Goal: Information Seeking & Learning: Check status

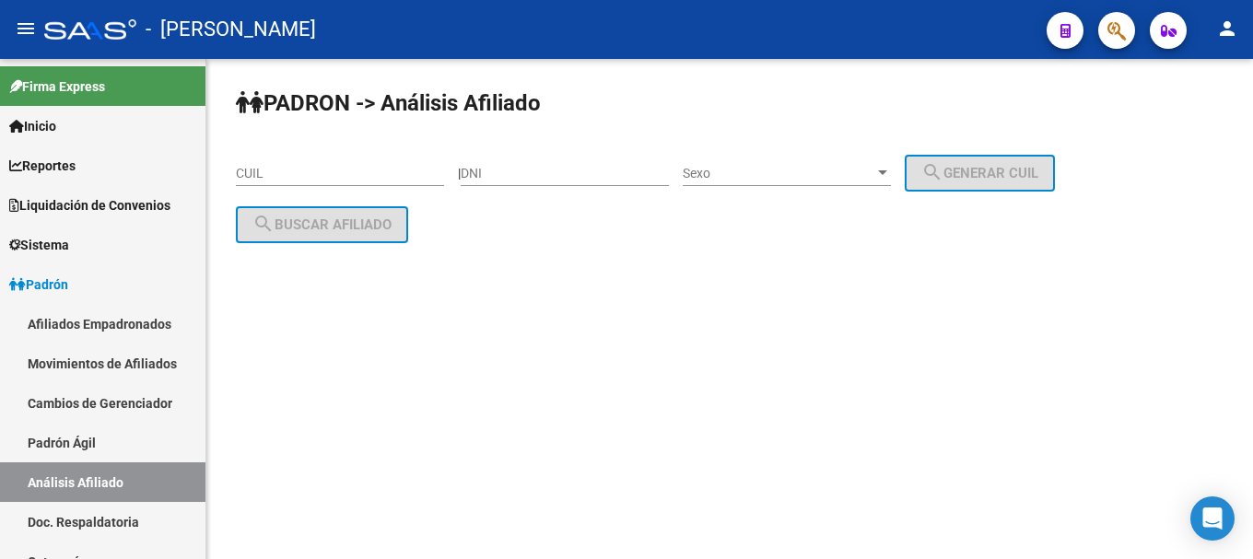
click at [767, 276] on div "PADRON -> Análisis Afiliado CUIL | DNI Sexo Sexo search Generar CUIL search Bus…" at bounding box center [729, 180] width 1047 height 243
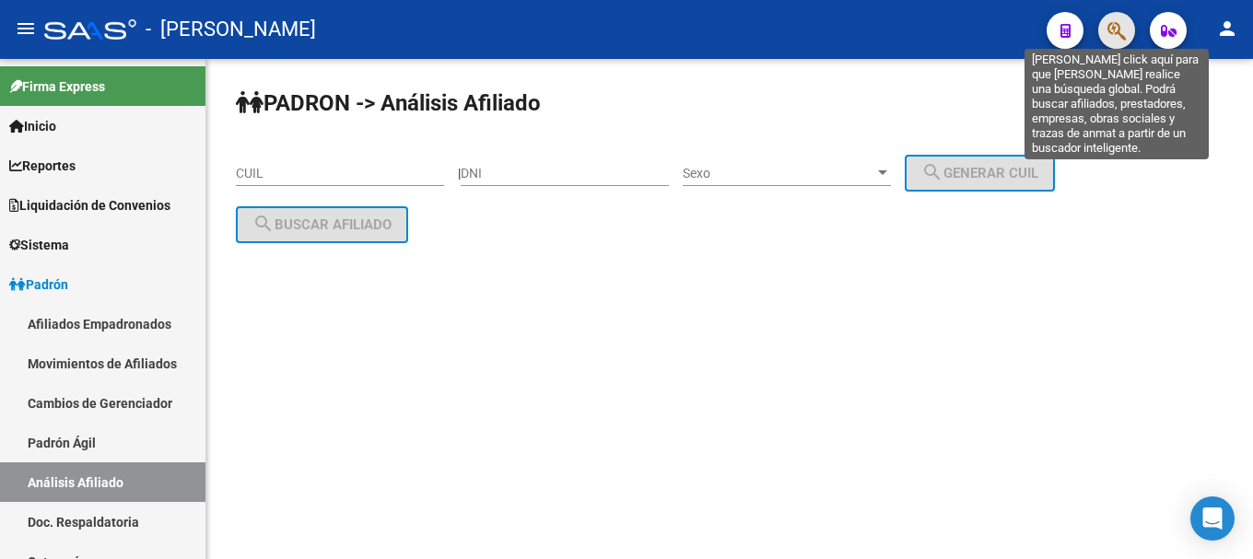
click at [1108, 39] on icon "button" at bounding box center [1117, 30] width 18 height 21
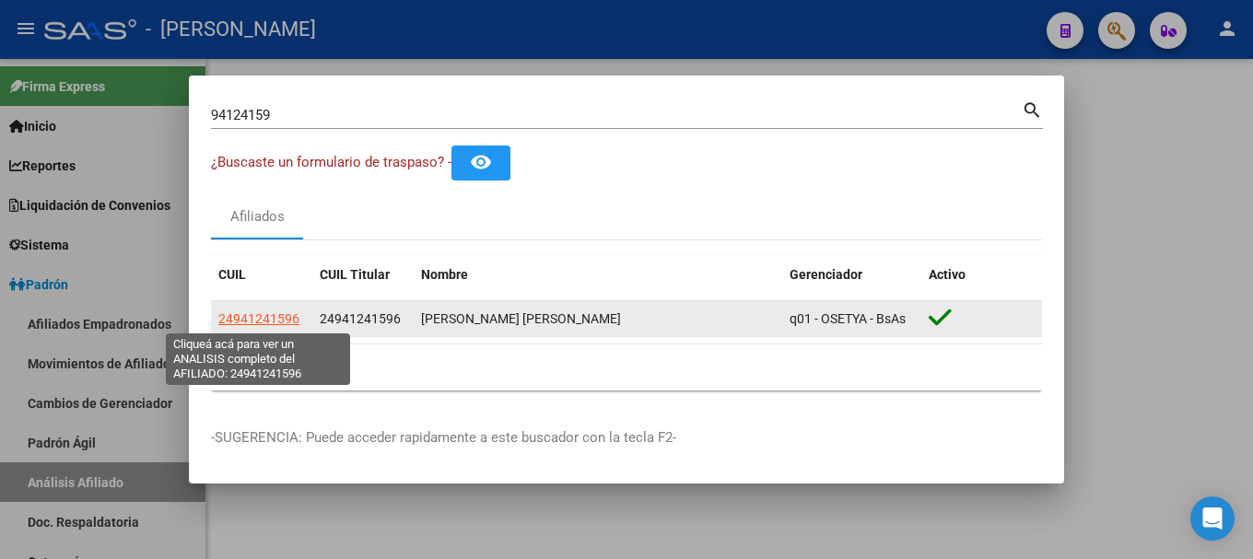
click at [262, 313] on span "24941241596" at bounding box center [258, 319] width 81 height 15
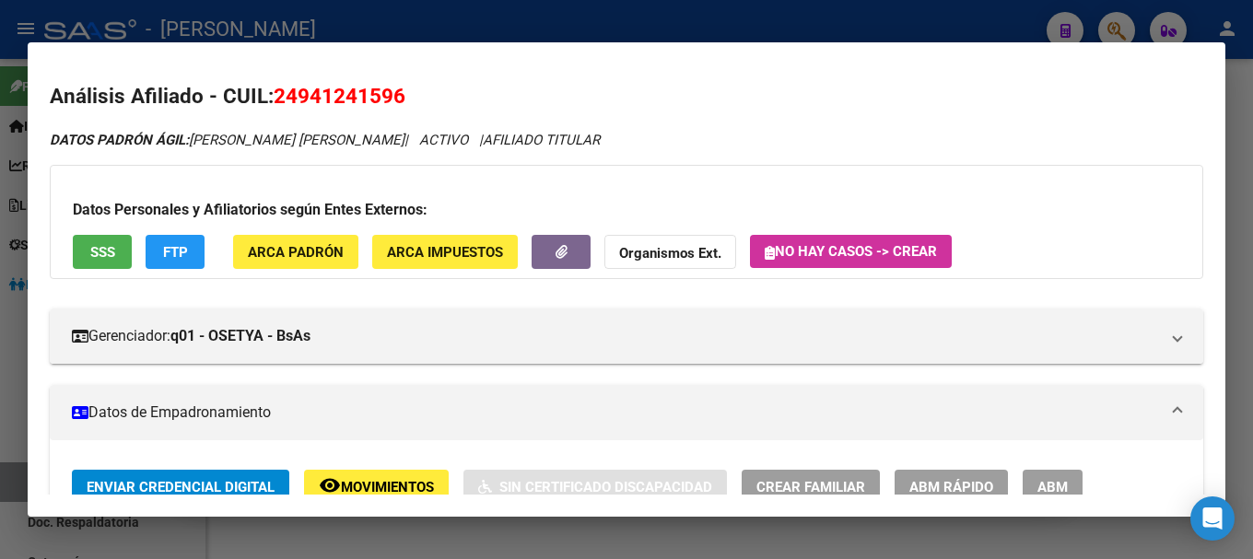
click at [298, 88] on span "24941241596" at bounding box center [340, 96] width 132 height 24
copy span "24941241596"
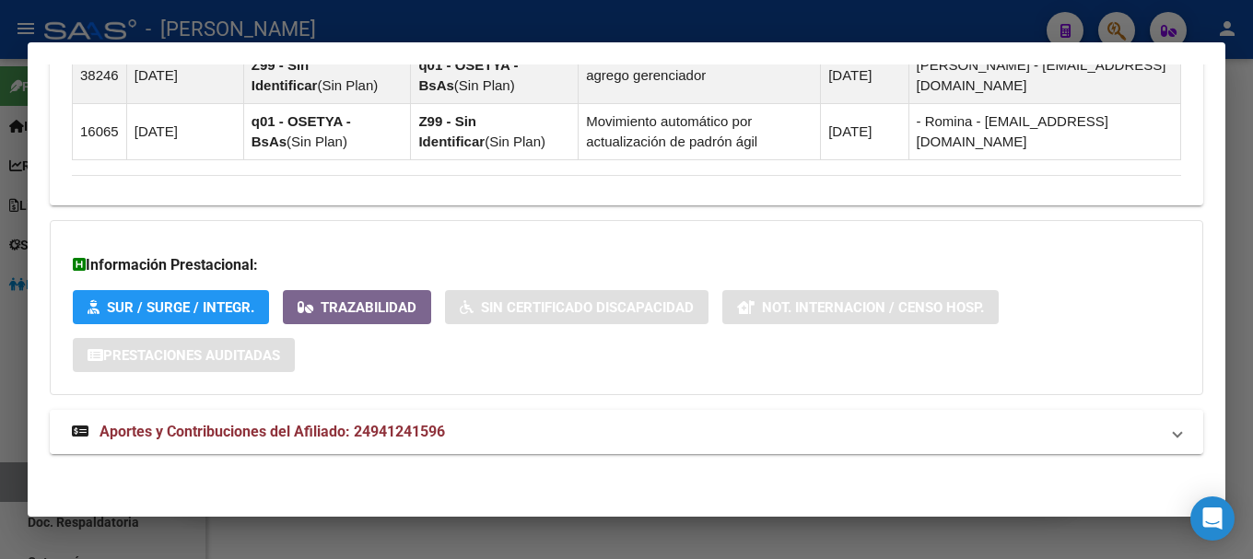
click at [493, 431] on mat-panel-title "Aportes y Contribuciones del Afiliado: 24941241596" at bounding box center [615, 432] width 1087 height 22
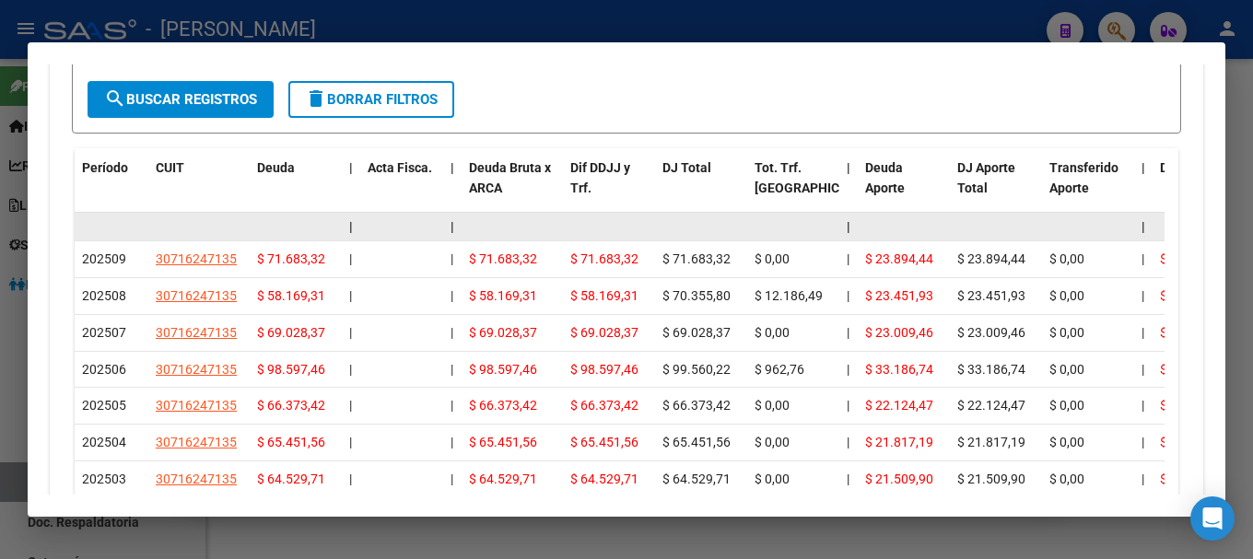
scroll to position [1876, 0]
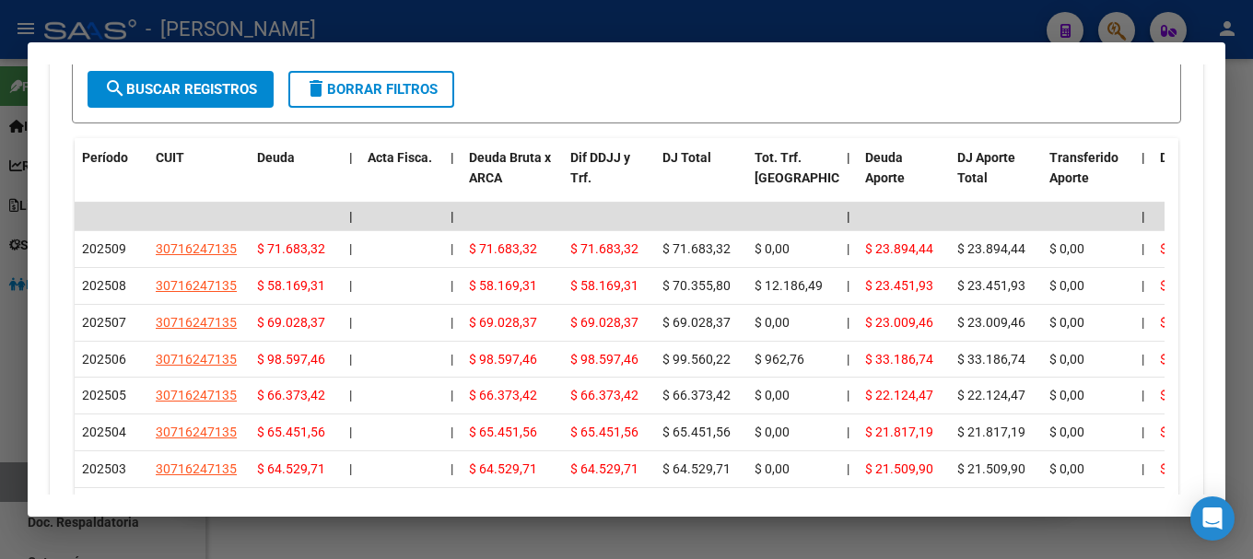
click at [277, 16] on div at bounding box center [626, 279] width 1253 height 559
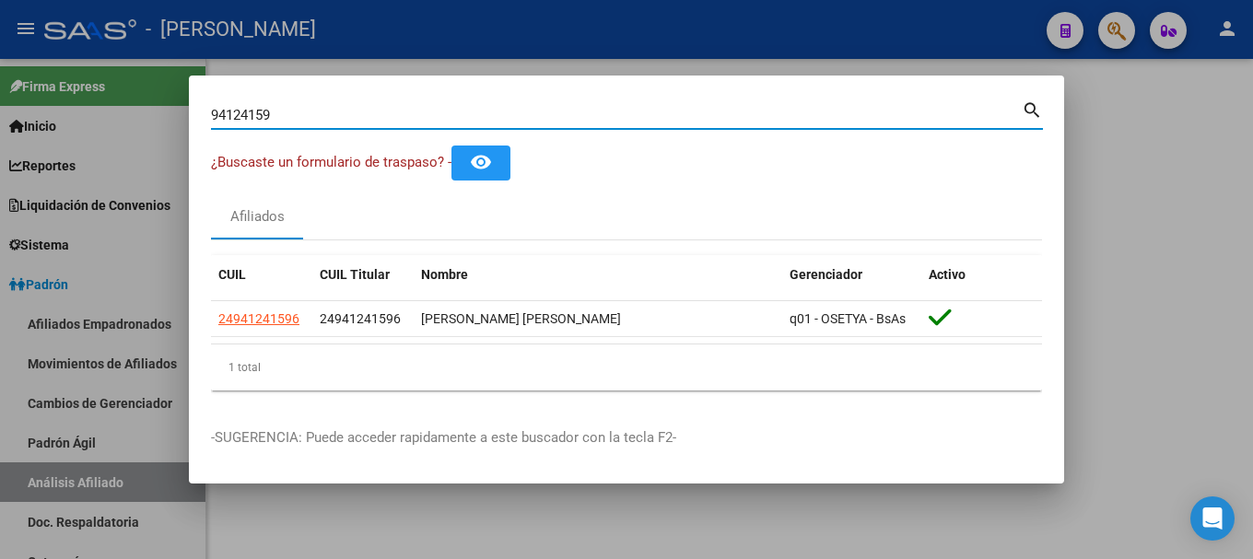
click at [362, 115] on input "94124159" at bounding box center [616, 115] width 811 height 17
type input "34795902"
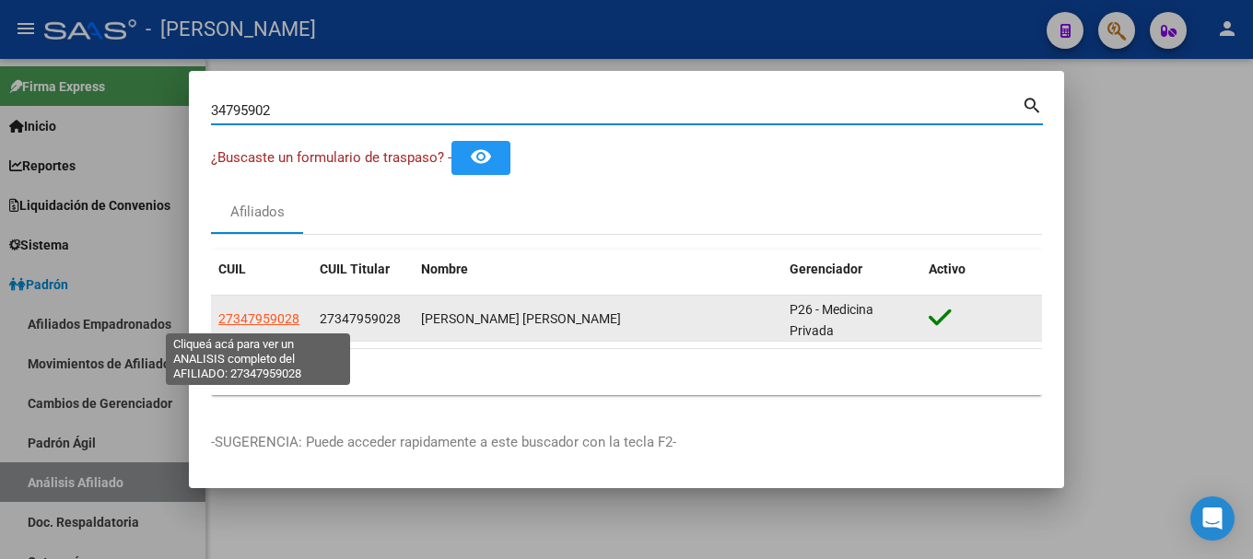
click at [246, 322] on span "27347959028" at bounding box center [258, 319] width 81 height 15
type textarea "27347959028"
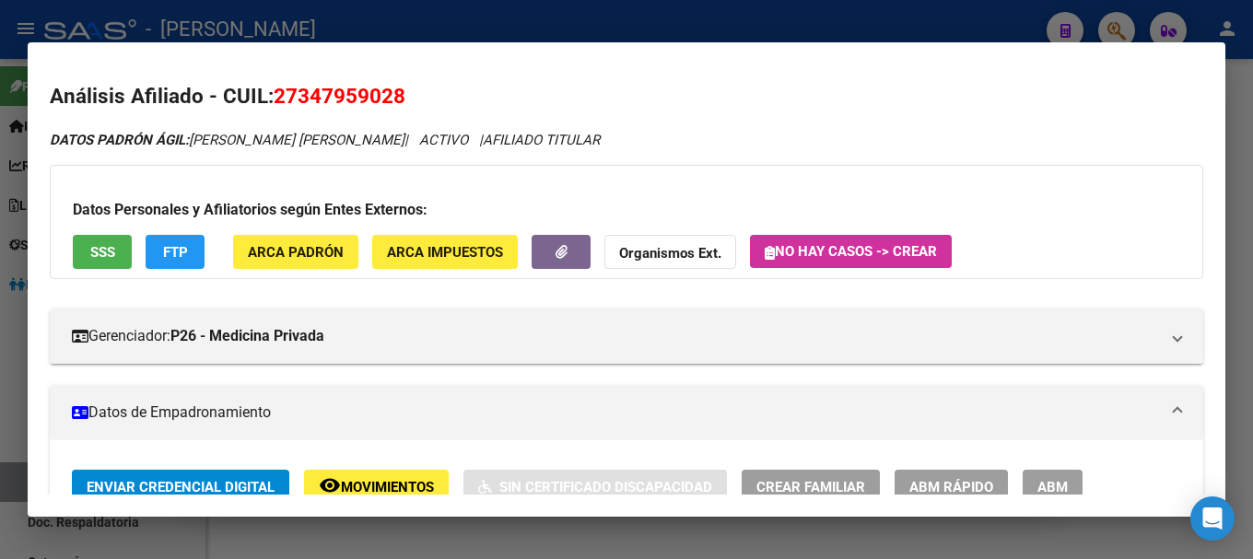
click at [789, 8] on div at bounding box center [626, 279] width 1253 height 559
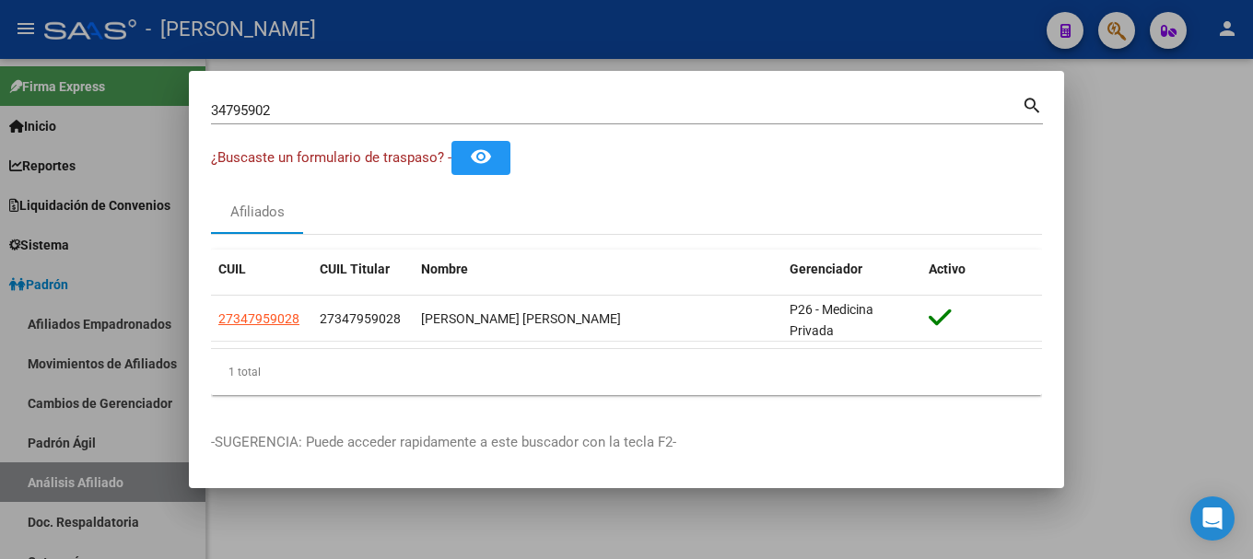
click at [768, 121] on div "34795902 Buscar (apellido, dni, cuil, [PERSON_NAME], cuit, obra social)" at bounding box center [616, 111] width 811 height 28
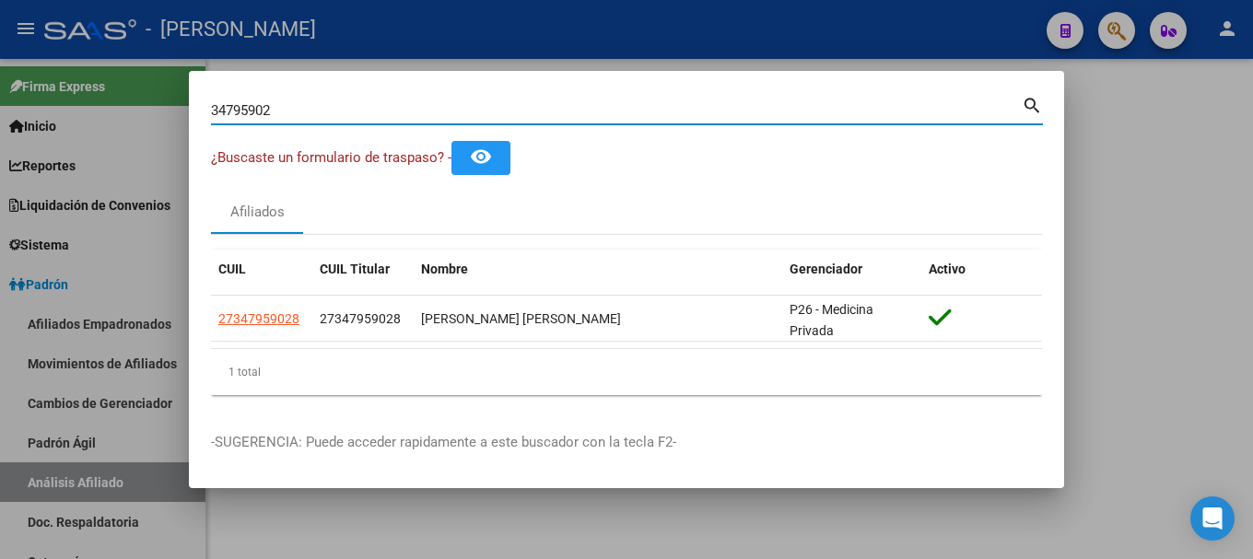
click at [768, 112] on input "34795902" at bounding box center [616, 110] width 811 height 17
type input "27416618637"
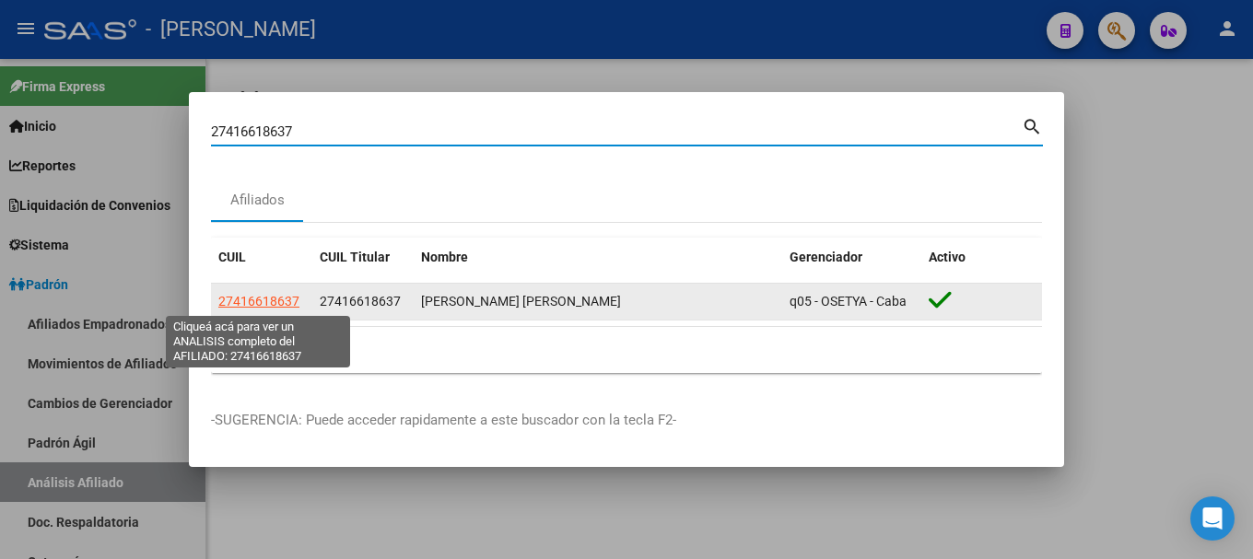
click at [281, 301] on span "27416618637" at bounding box center [258, 301] width 81 height 15
type textarea "27416618637"
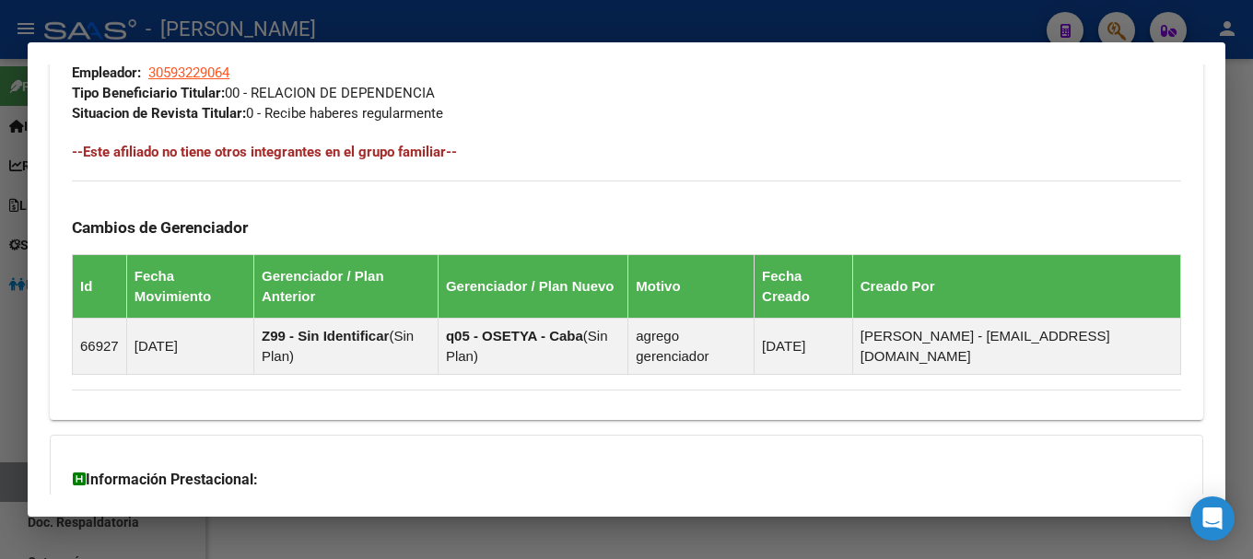
scroll to position [1172, 0]
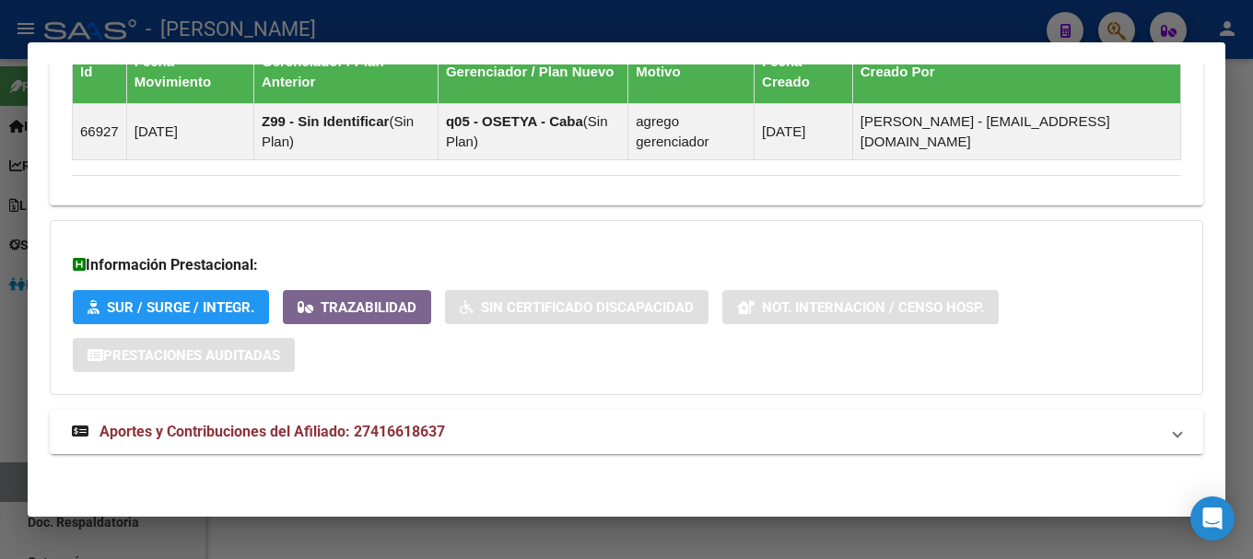
click at [454, 439] on mat-panel-title "Aportes y Contribuciones del Afiliado: 27416618637" at bounding box center [615, 432] width 1087 height 22
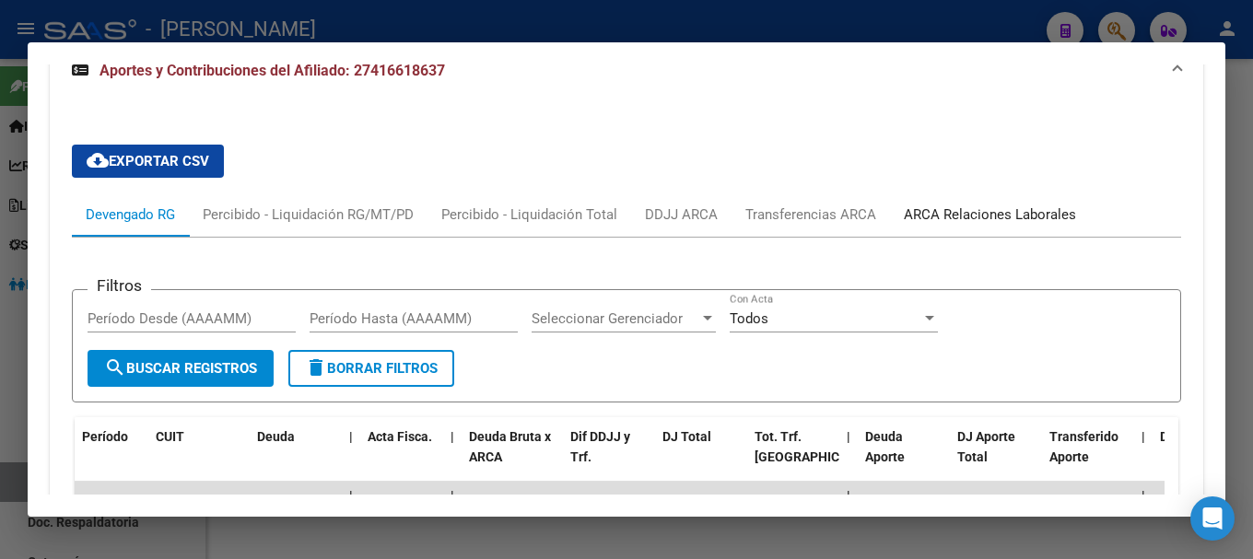
click at [937, 236] on div "ARCA Relaciones Laborales" at bounding box center [990, 215] width 200 height 44
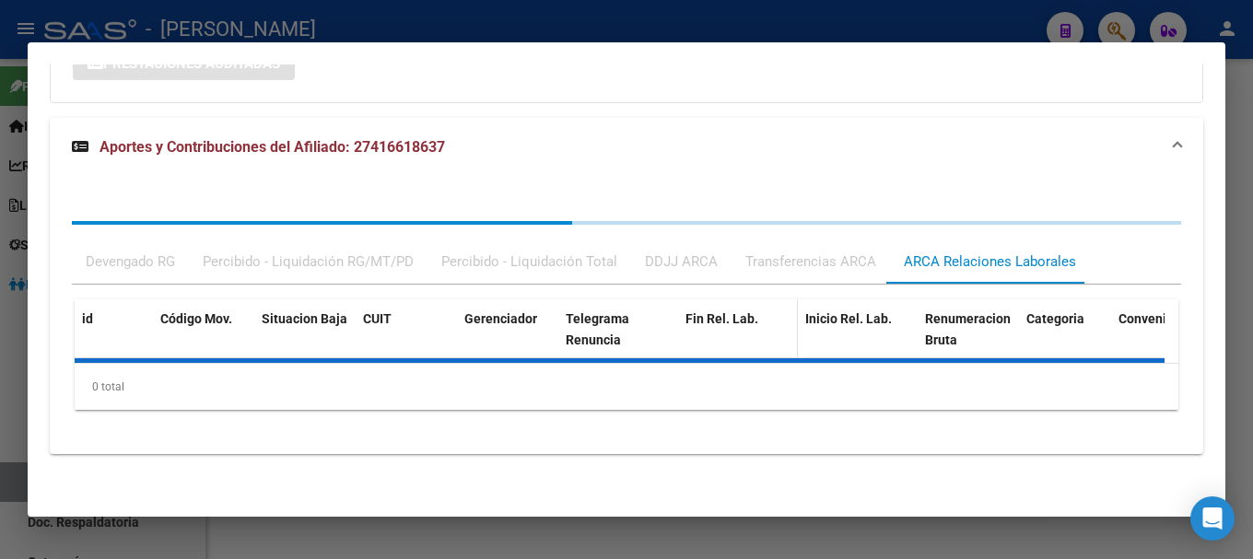
scroll to position [1541, 0]
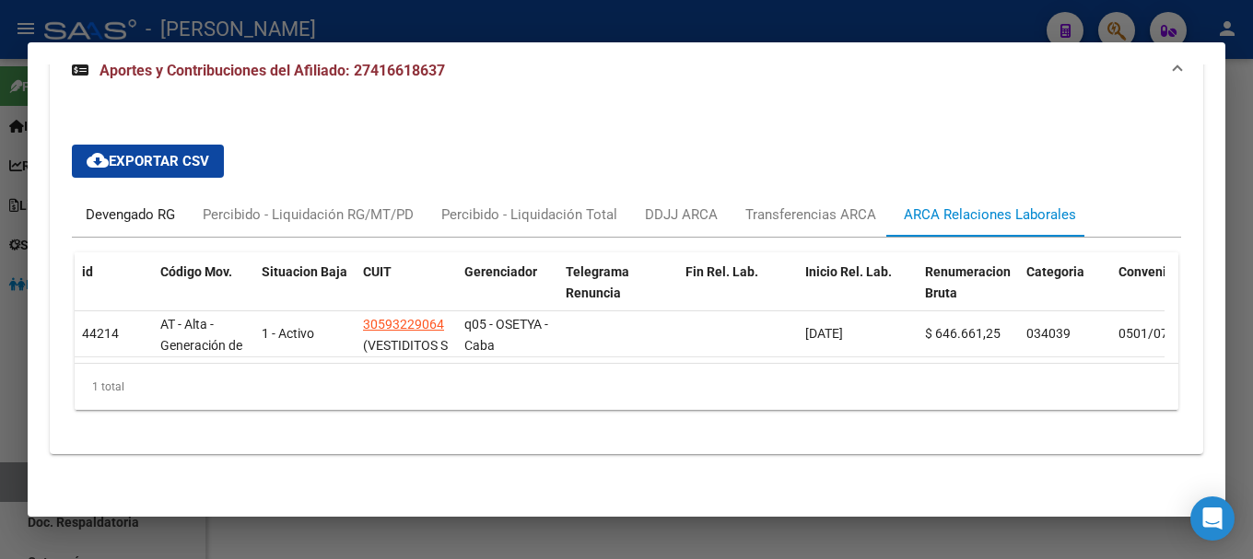
click at [172, 223] on div "Devengado RG" at bounding box center [130, 215] width 89 height 20
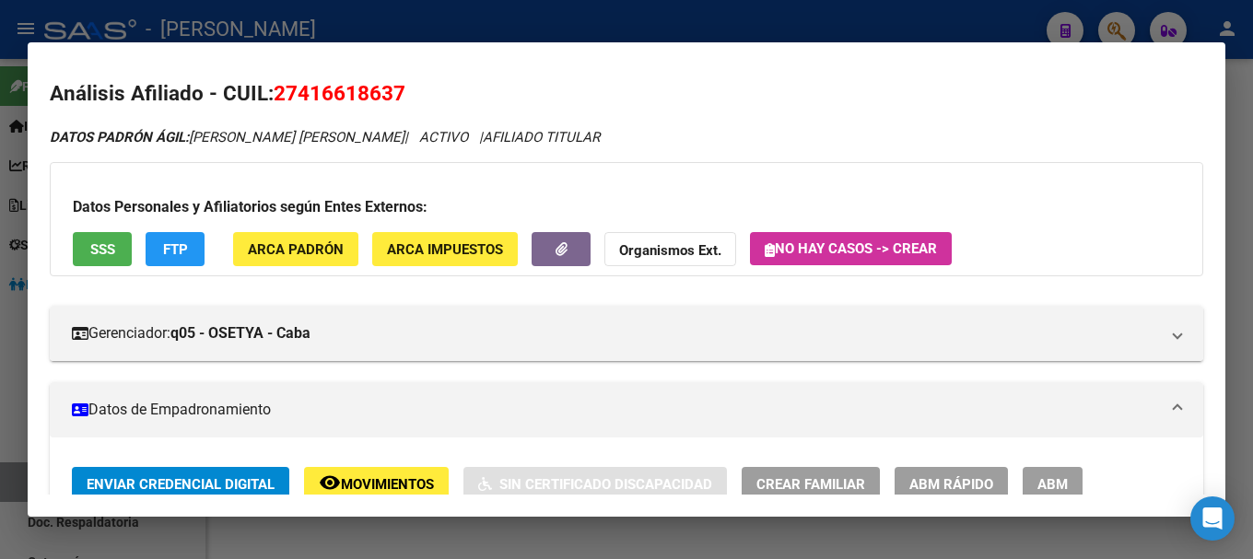
scroll to position [0, 0]
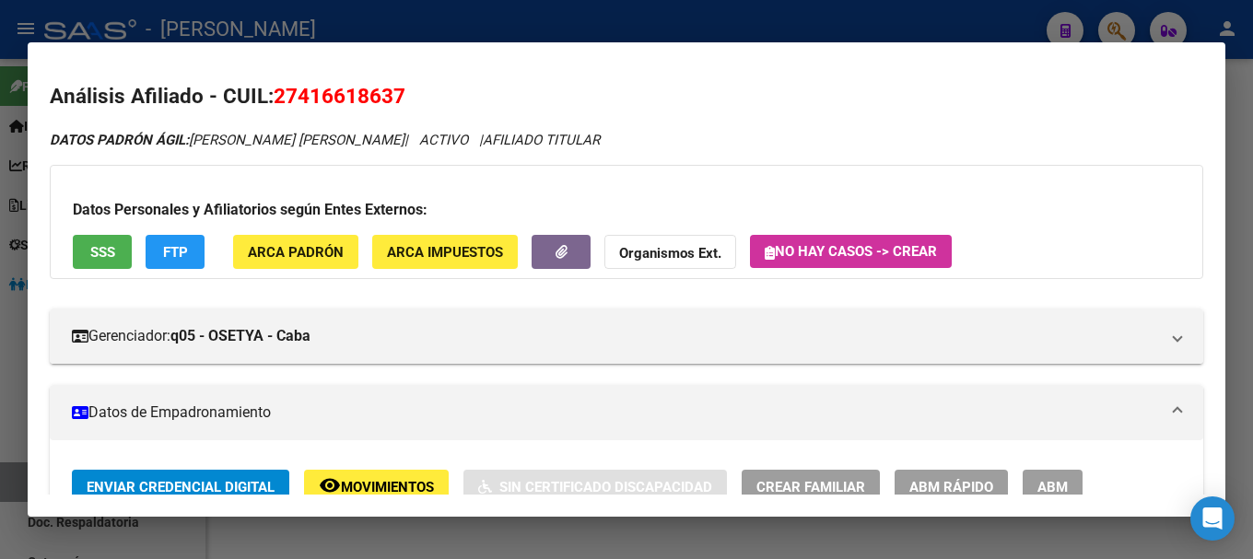
click at [331, 106] on span "27416618637" at bounding box center [340, 96] width 132 height 24
copy span "27416618637"
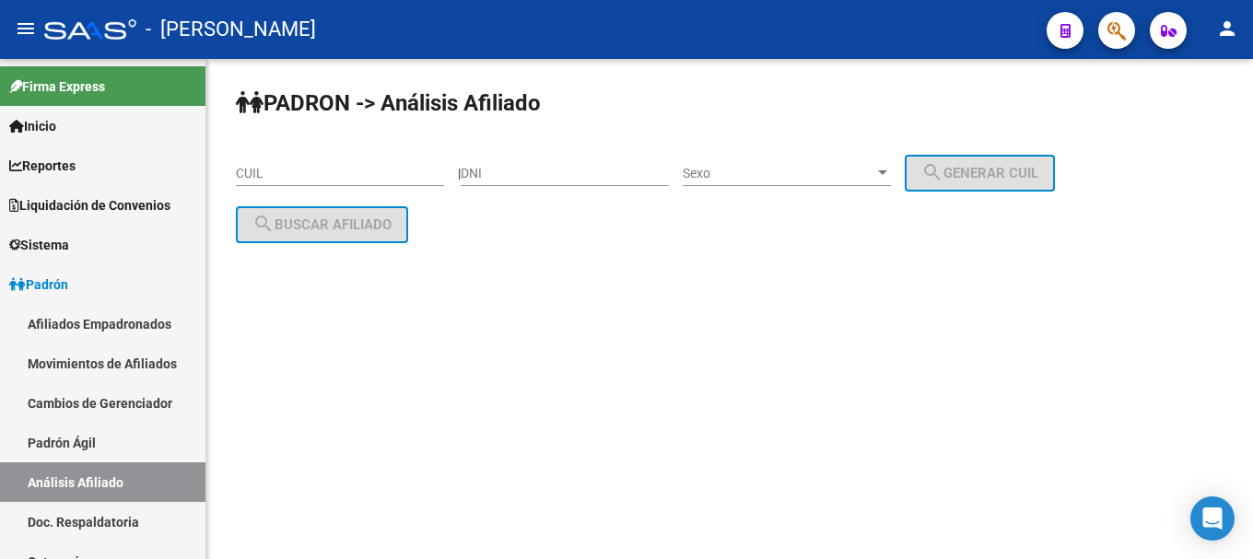
click at [528, 558] on mat-sidenav-content "PADRON -> Análisis Afiliado CUIL | DNI Sexo Sexo search Generar CUIL search Bus…" at bounding box center [729, 309] width 1047 height 500
click at [1127, 39] on button "button" at bounding box center [1117, 30] width 37 height 37
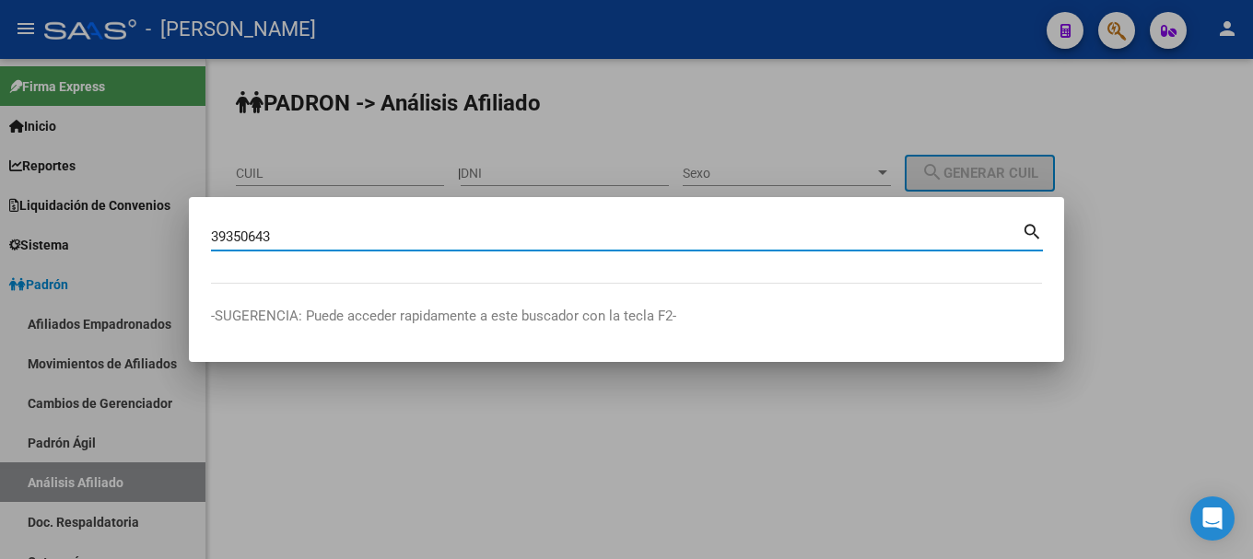
type input "39350643"
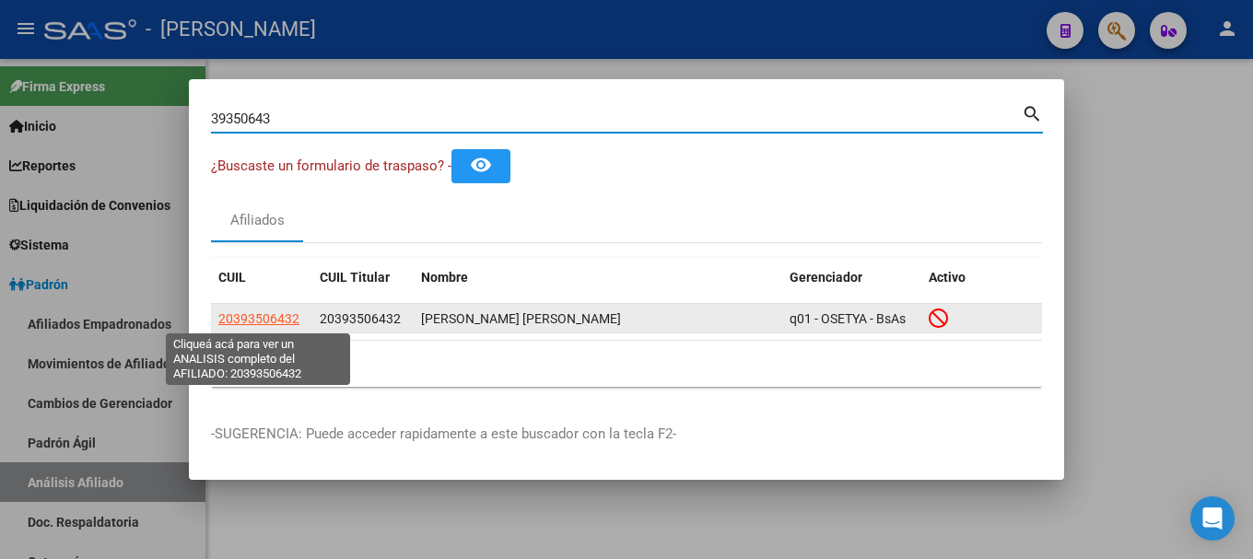
click at [248, 317] on span "20393506432" at bounding box center [258, 319] width 81 height 15
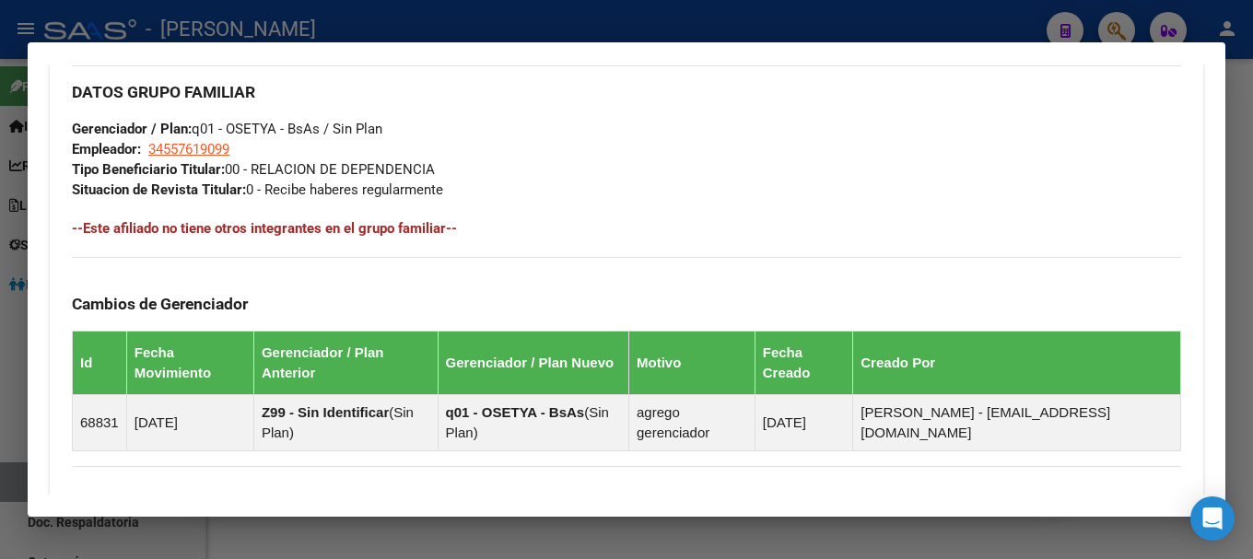
scroll to position [1213, 0]
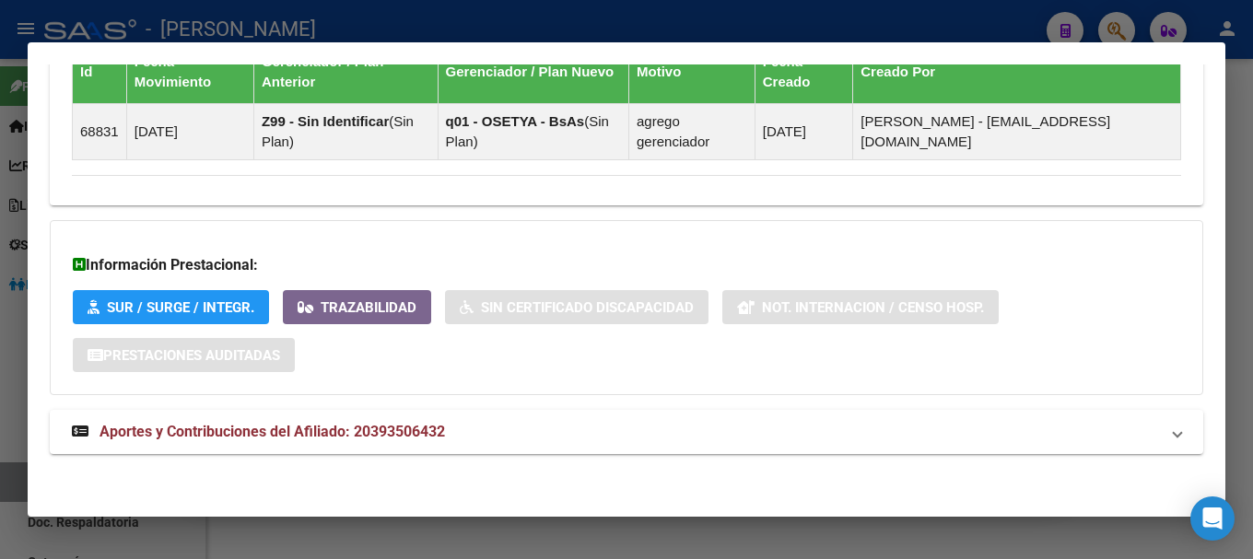
click at [643, 422] on mat-panel-title "Aportes y Contribuciones del Afiliado: 20393506432" at bounding box center [615, 432] width 1087 height 22
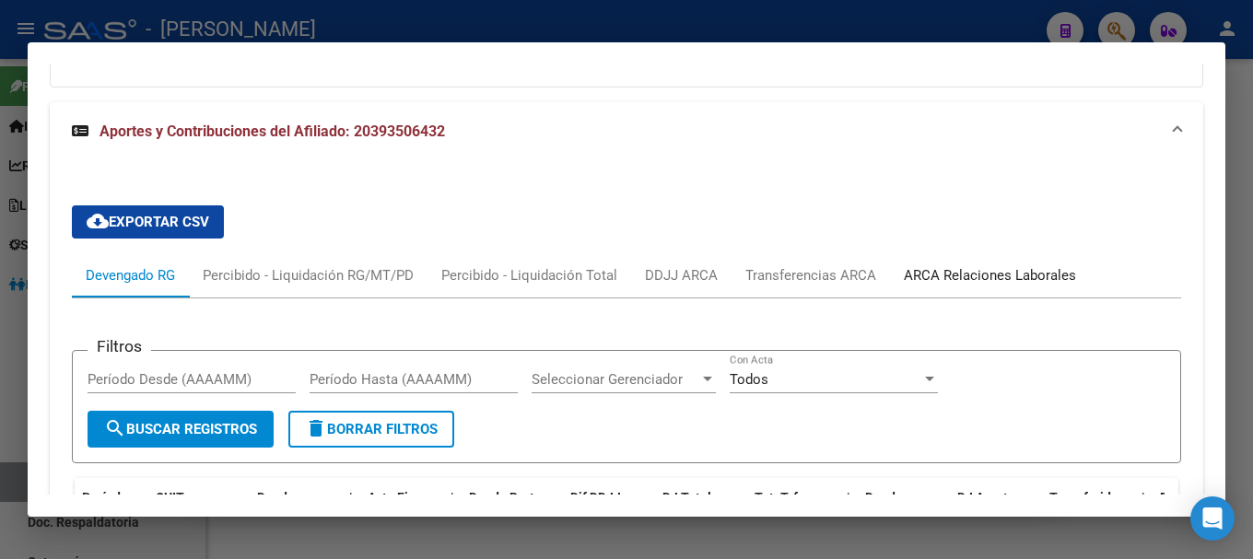
click at [904, 278] on div "ARCA Relaciones Laborales" at bounding box center [990, 275] width 172 height 20
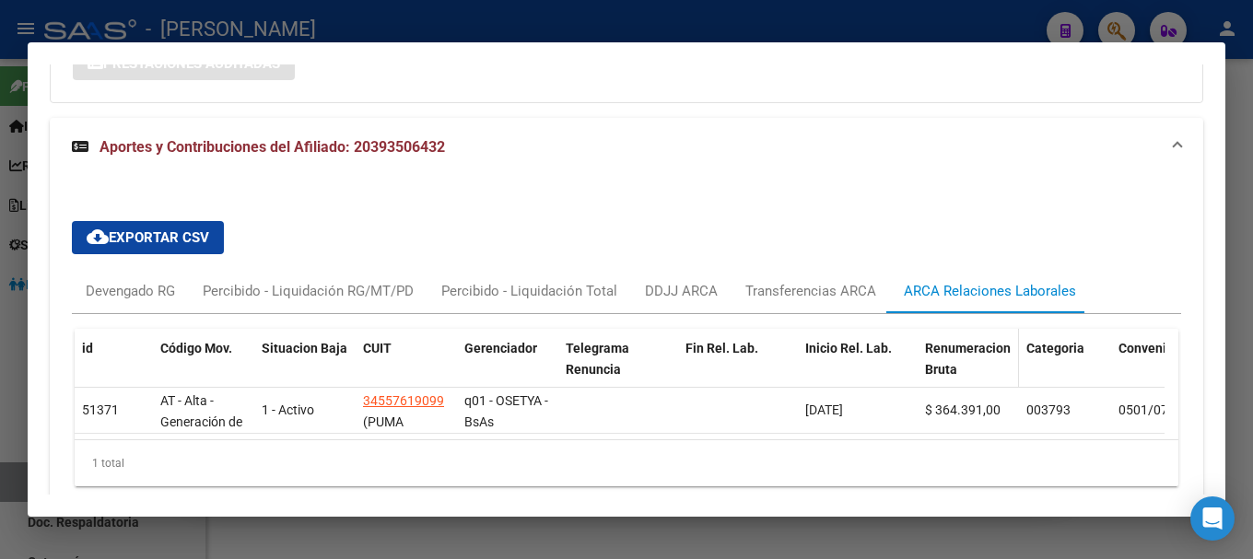
scroll to position [1521, 0]
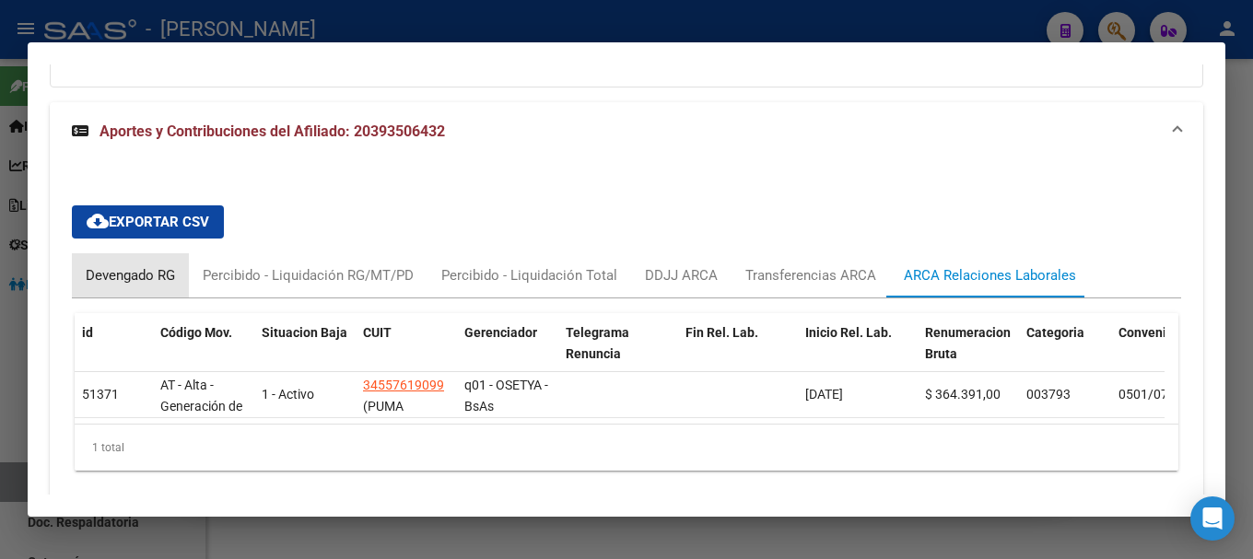
click at [108, 283] on div "Devengado RG" at bounding box center [130, 275] width 89 height 20
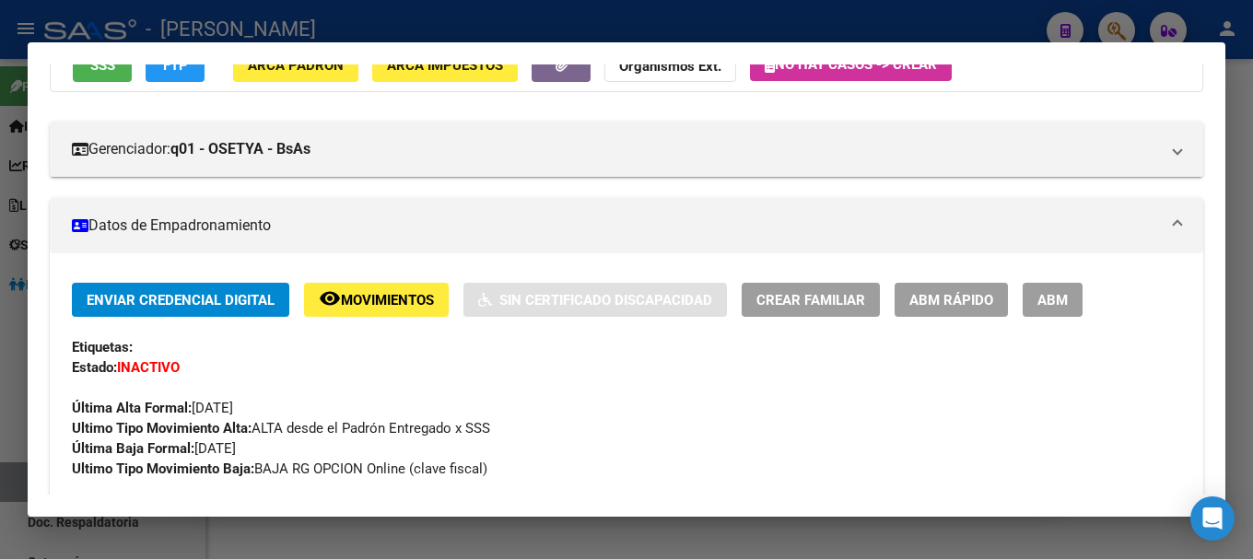
scroll to position [0, 0]
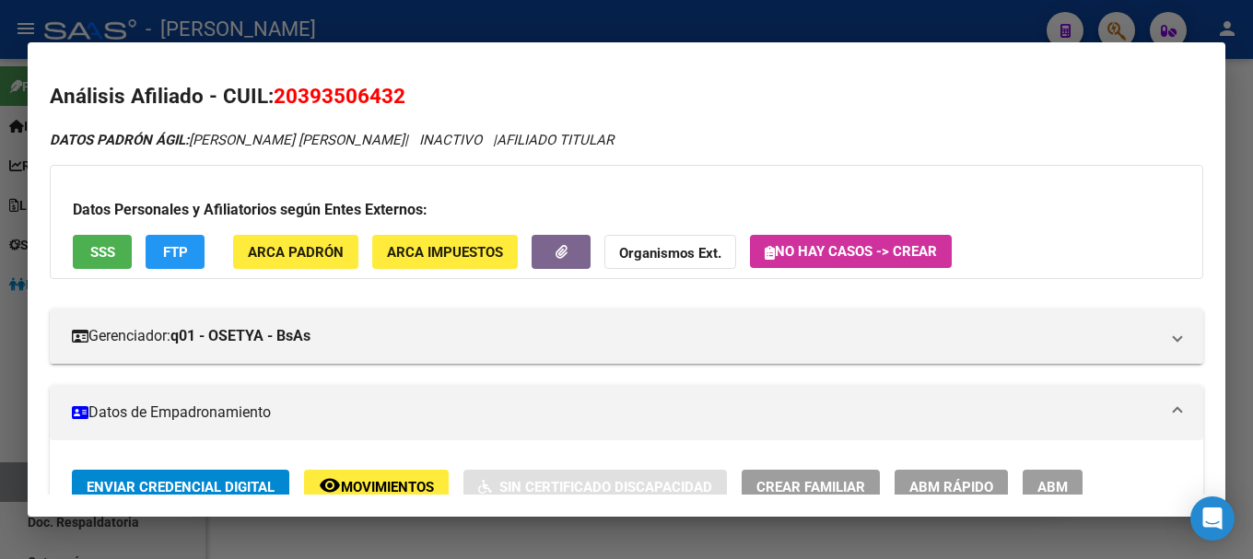
click at [367, 91] on span "20393506432" at bounding box center [340, 96] width 132 height 24
copy span "20393506432"
click at [557, 19] on div at bounding box center [626, 279] width 1253 height 559
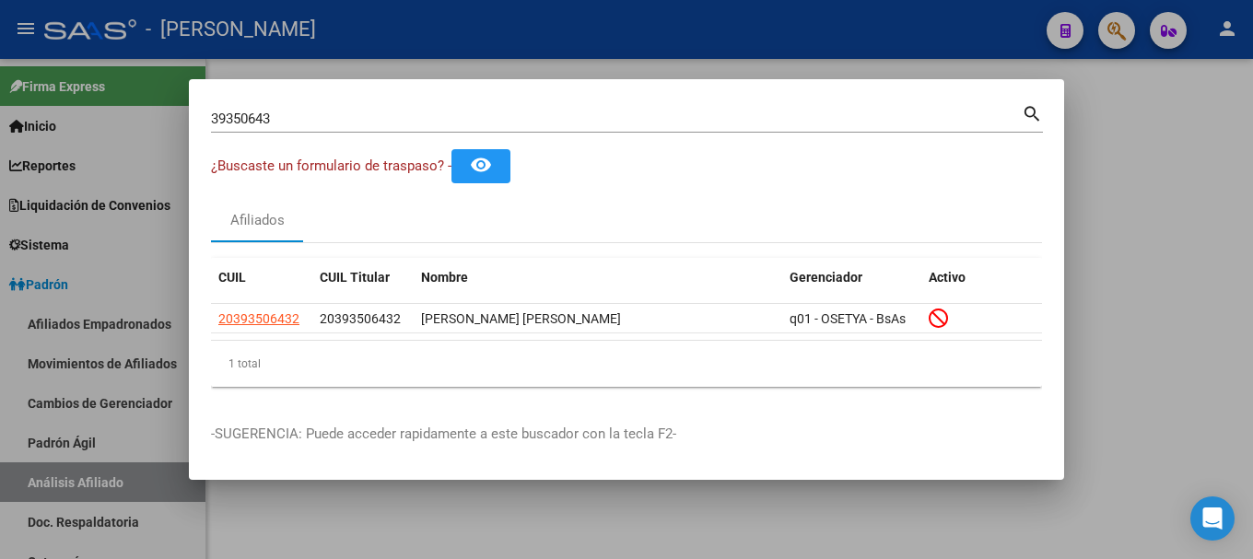
click at [557, 19] on div at bounding box center [626, 279] width 1253 height 559
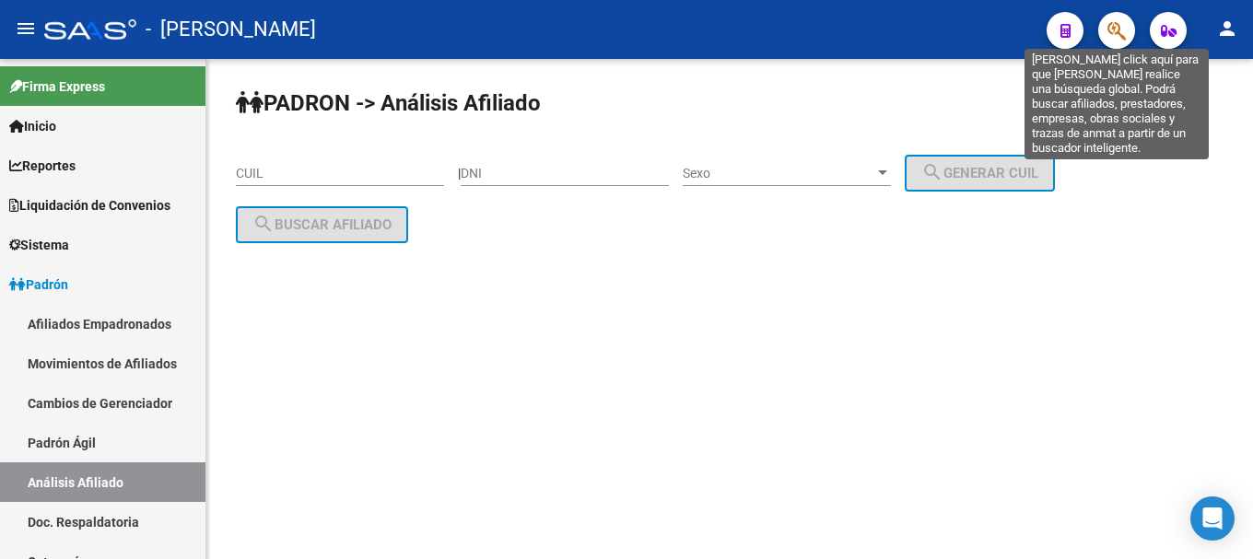
click at [1124, 34] on icon "button" at bounding box center [1117, 30] width 18 height 21
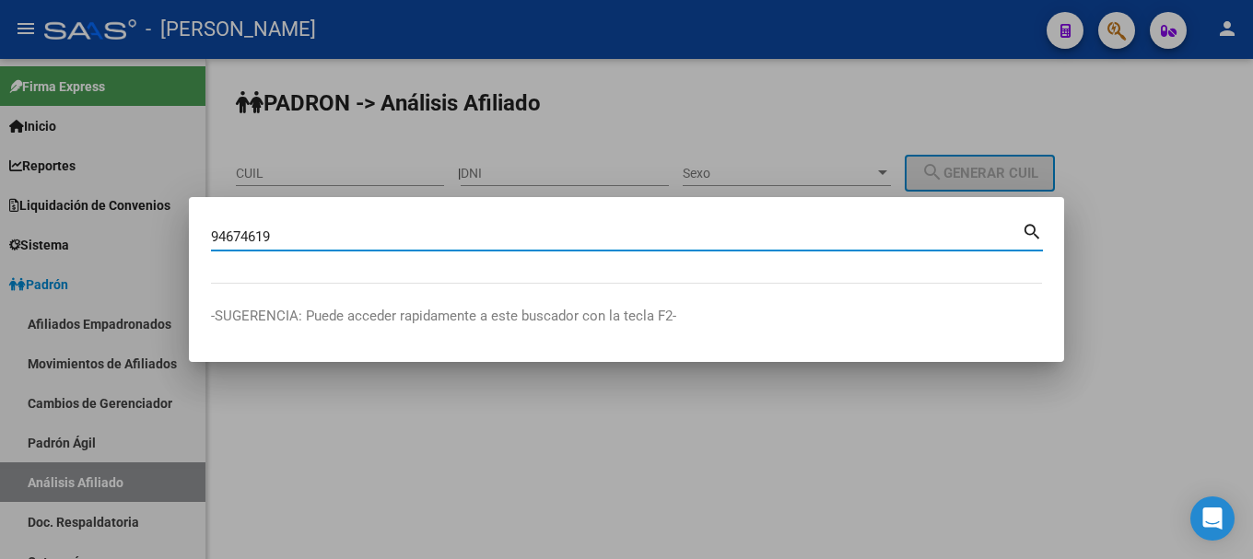
type input "94674619"
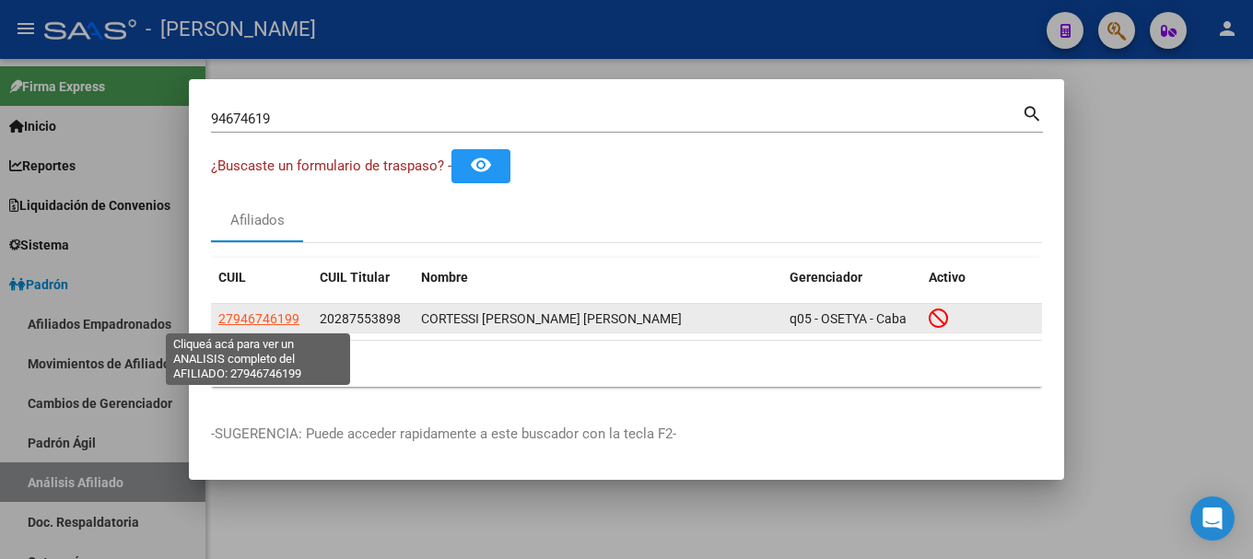
click at [244, 312] on span "27946746199" at bounding box center [258, 319] width 81 height 15
type textarea "27946746199"
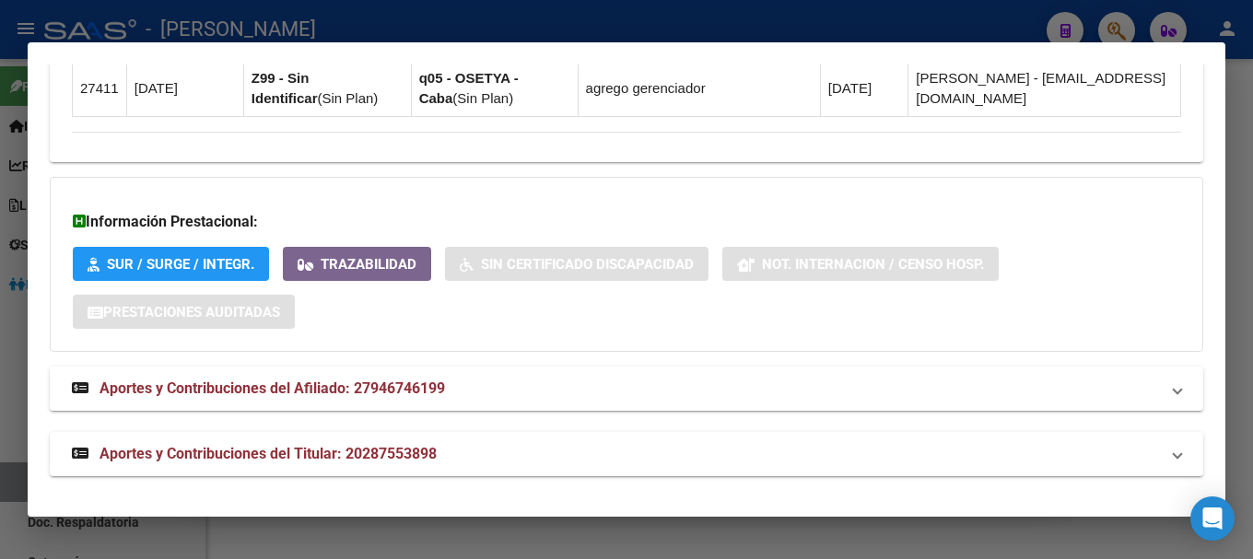
scroll to position [1466, 0]
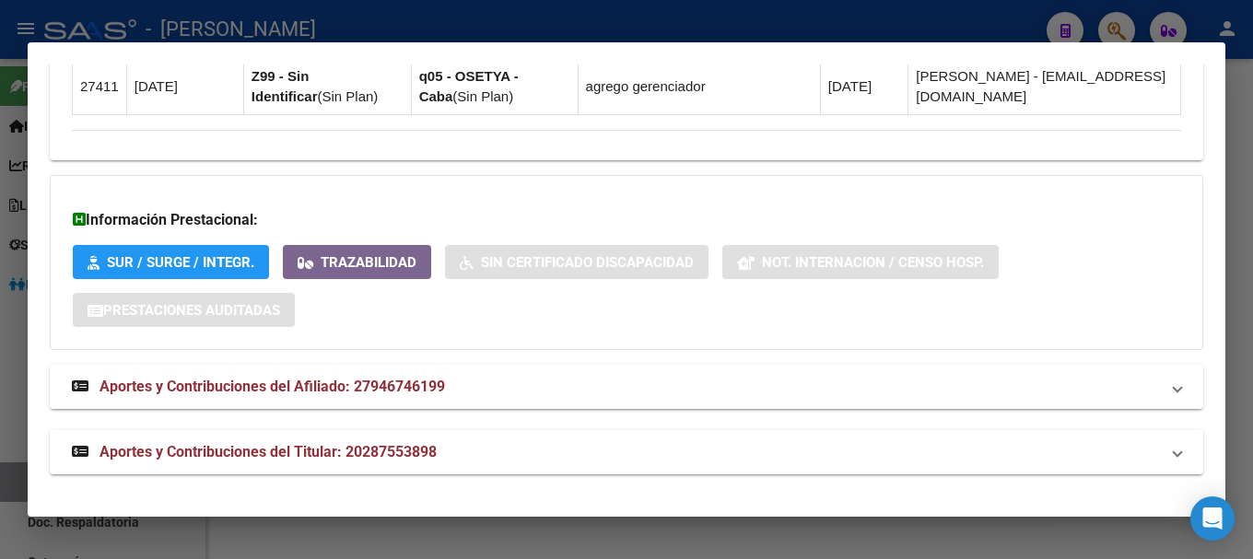
click at [463, 378] on mat-panel-title "Aportes y Contribuciones del Afiliado: 27946746199" at bounding box center [615, 387] width 1087 height 22
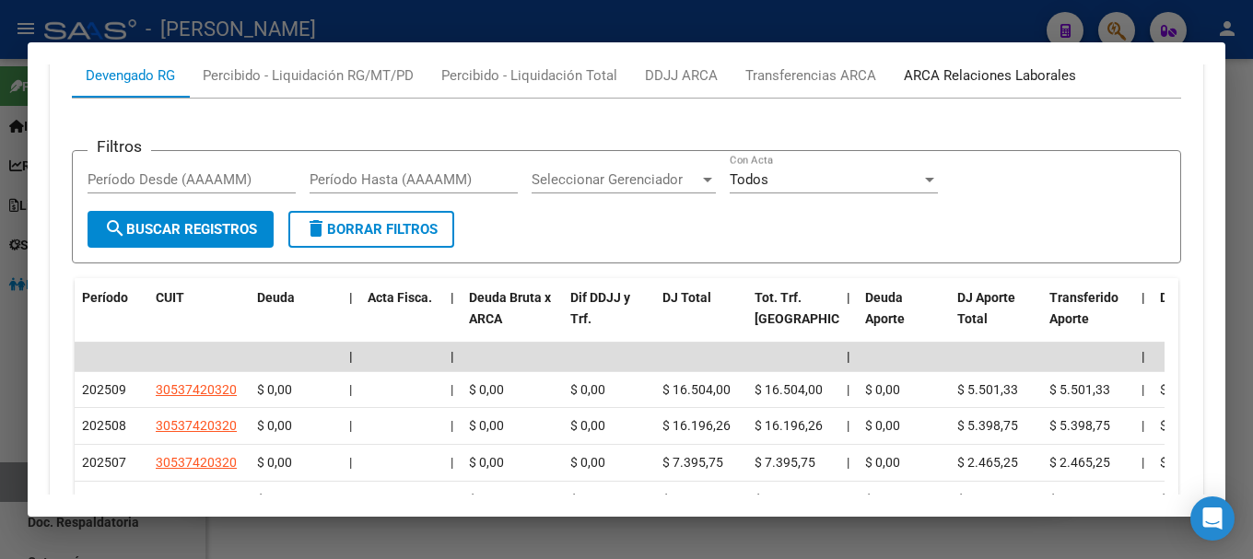
click at [999, 75] on div "ARCA Relaciones Laborales" at bounding box center [990, 75] width 172 height 20
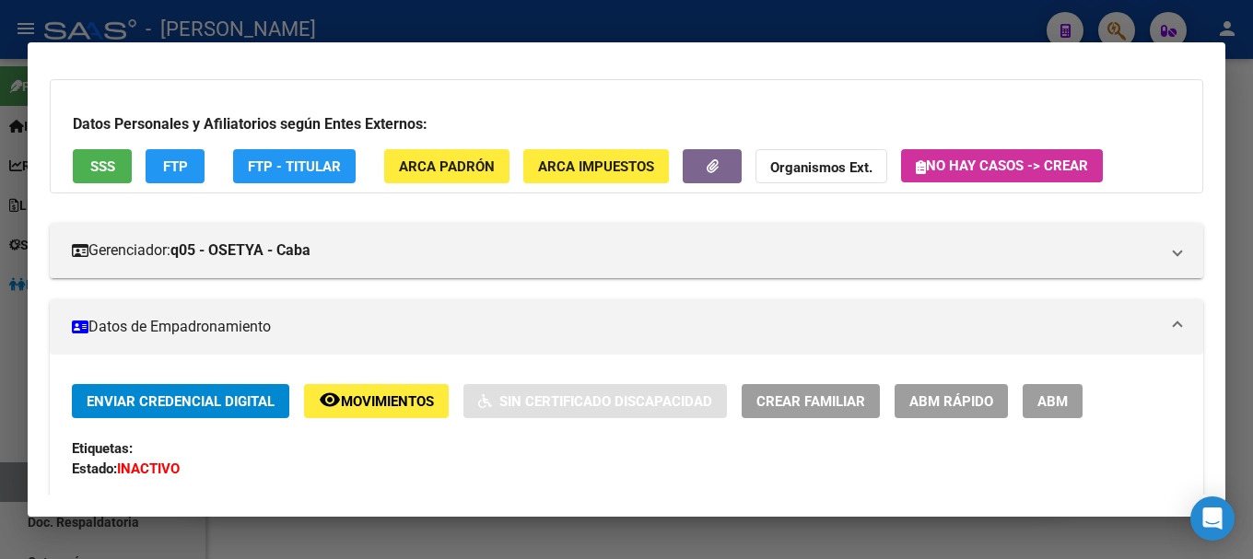
scroll to position [0, 0]
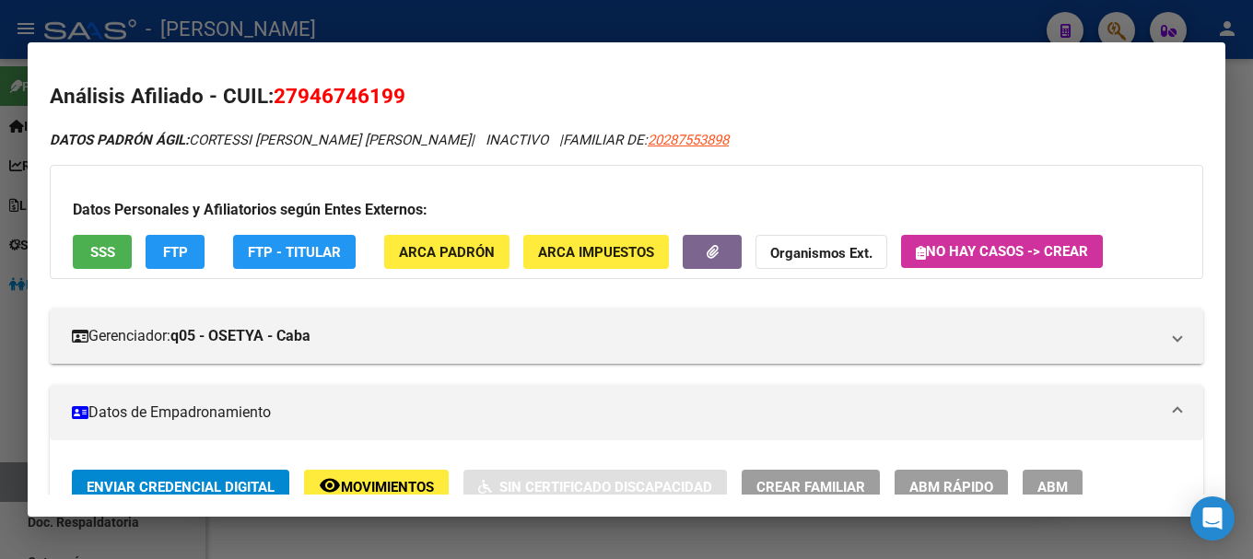
click at [318, 83] on h2 "Análisis Afiliado - CUIL: 27946746199" at bounding box center [627, 96] width 1154 height 31
copy span "27946746199"
click at [535, 29] on div at bounding box center [626, 279] width 1253 height 559
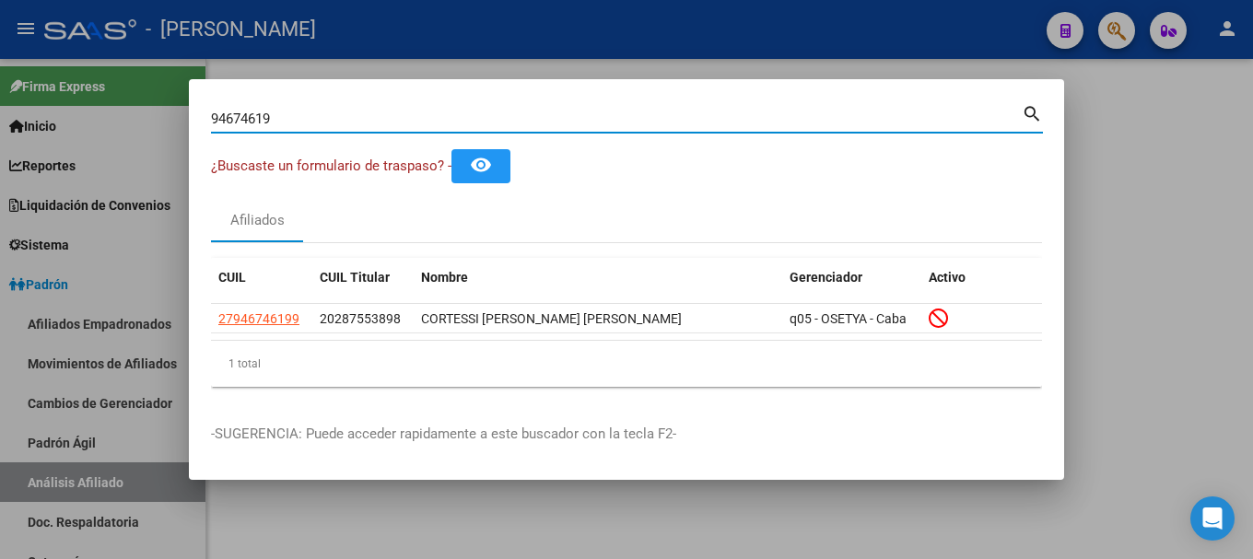
click at [550, 117] on input "94674619" at bounding box center [616, 119] width 811 height 17
type input "29679343"
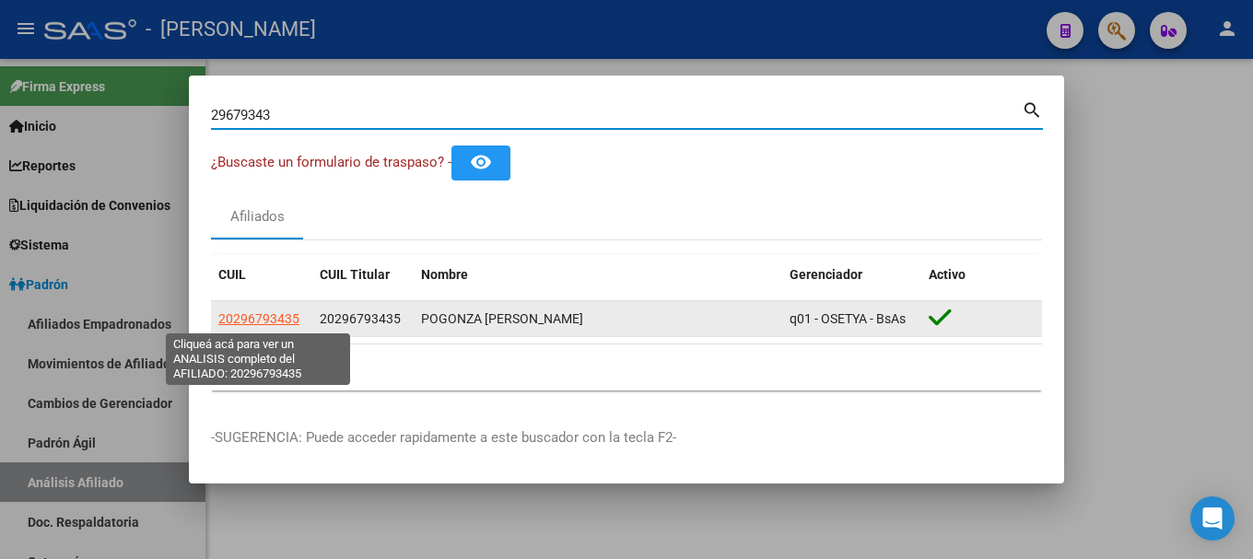
click at [286, 316] on span "20296793435" at bounding box center [258, 319] width 81 height 15
type textarea "20296793435"
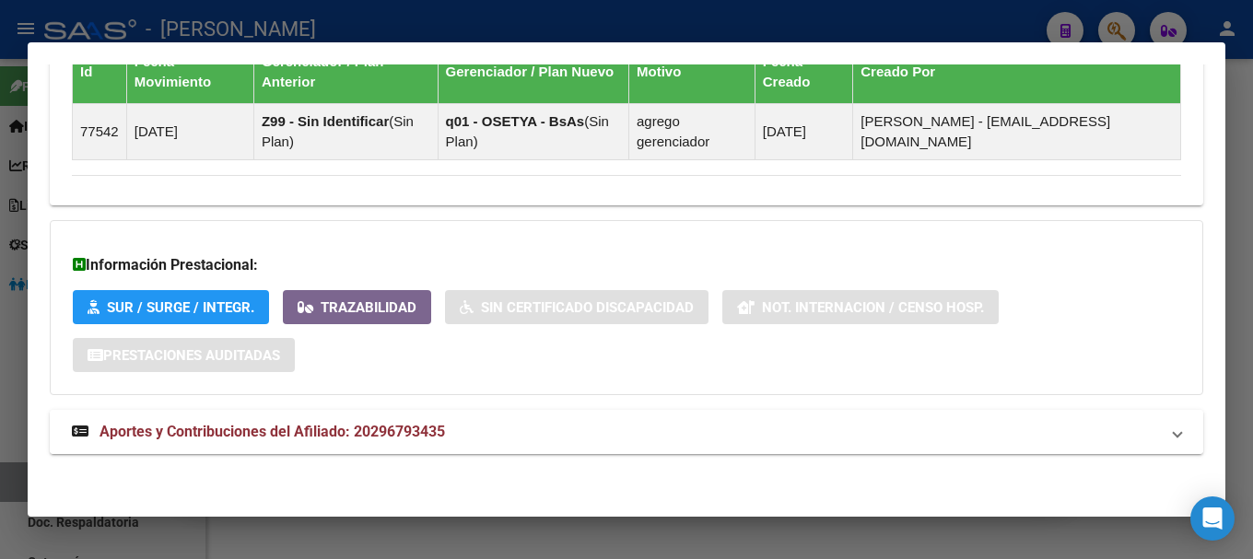
click at [582, 444] on mat-expansion-panel-header "Aportes y Contribuciones del Afiliado: 20296793435" at bounding box center [627, 432] width 1154 height 44
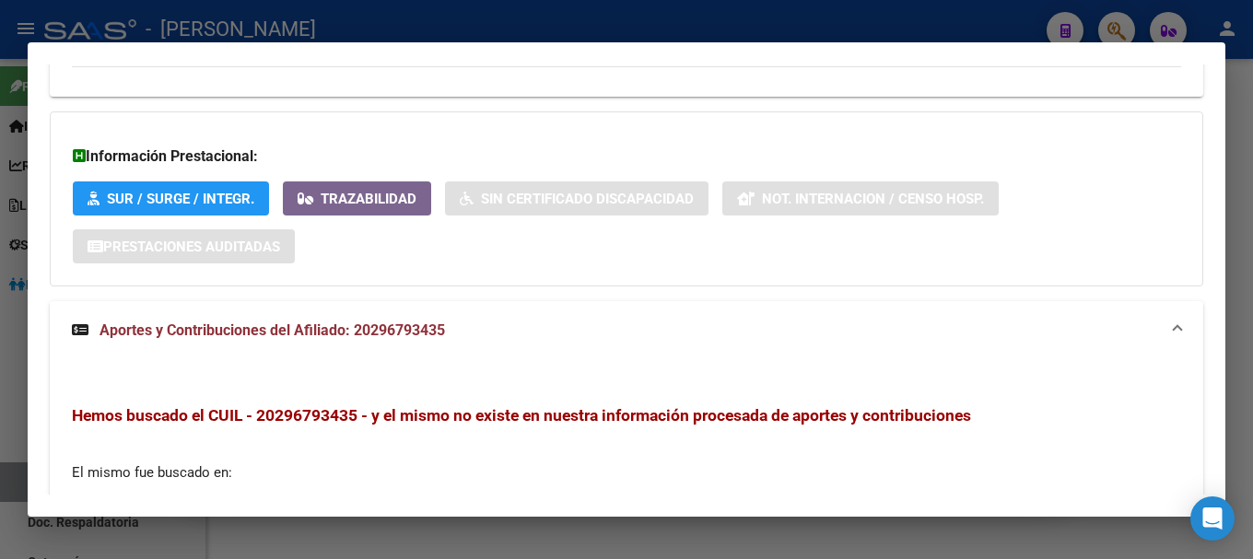
click at [572, 348] on mat-expansion-panel-header "Aportes y Contribuciones del Afiliado: 20296793435" at bounding box center [627, 330] width 1154 height 59
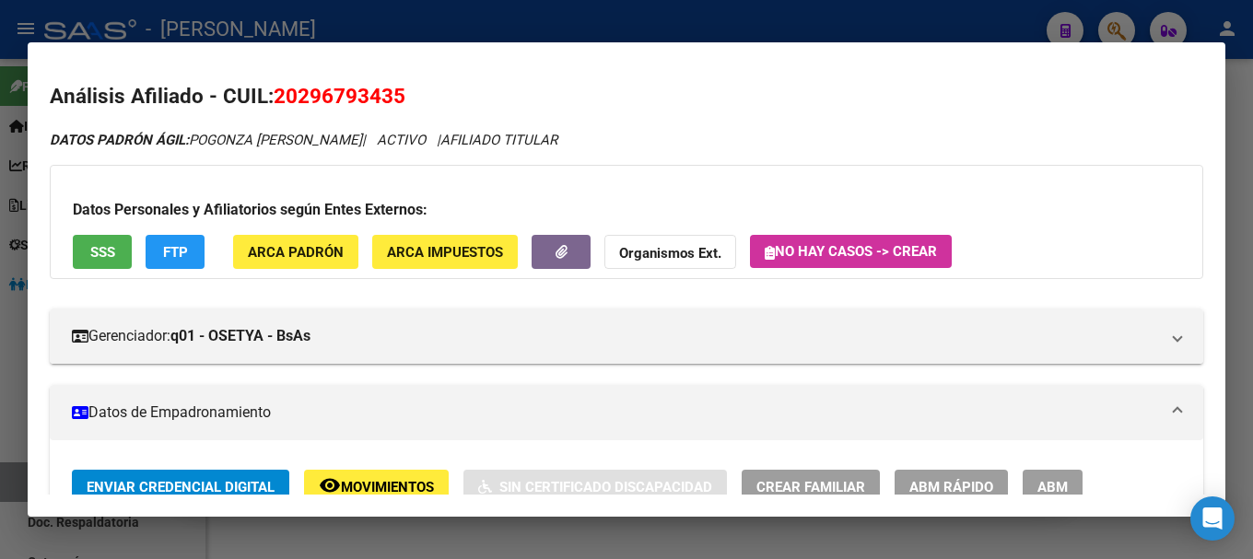
click at [345, 101] on span "20296793435" at bounding box center [340, 96] width 132 height 24
copy span "20296793435"
